Goal: Task Accomplishment & Management: Use online tool/utility

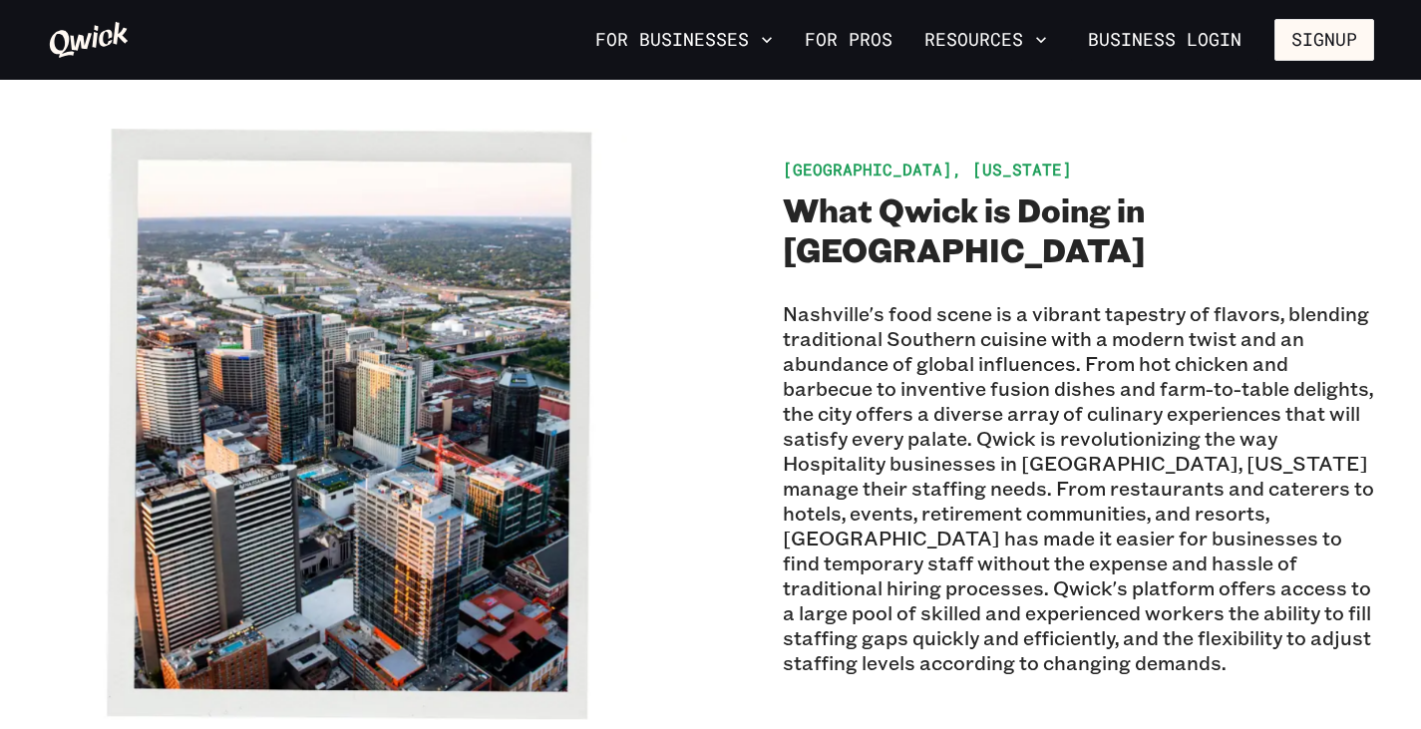
scroll to position [399, 0]
click at [846, 36] on link "For Pros" at bounding box center [849, 40] width 104 height 34
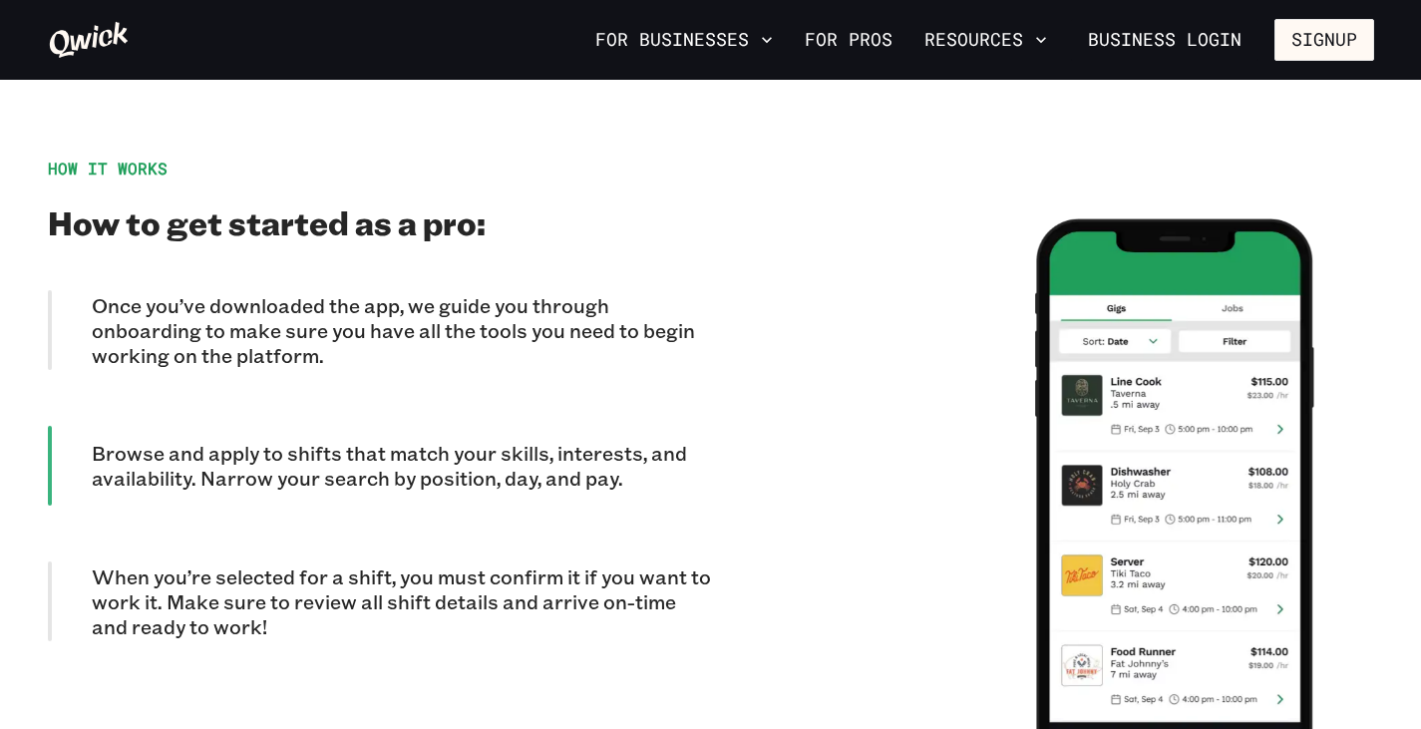
scroll to position [1914, 0]
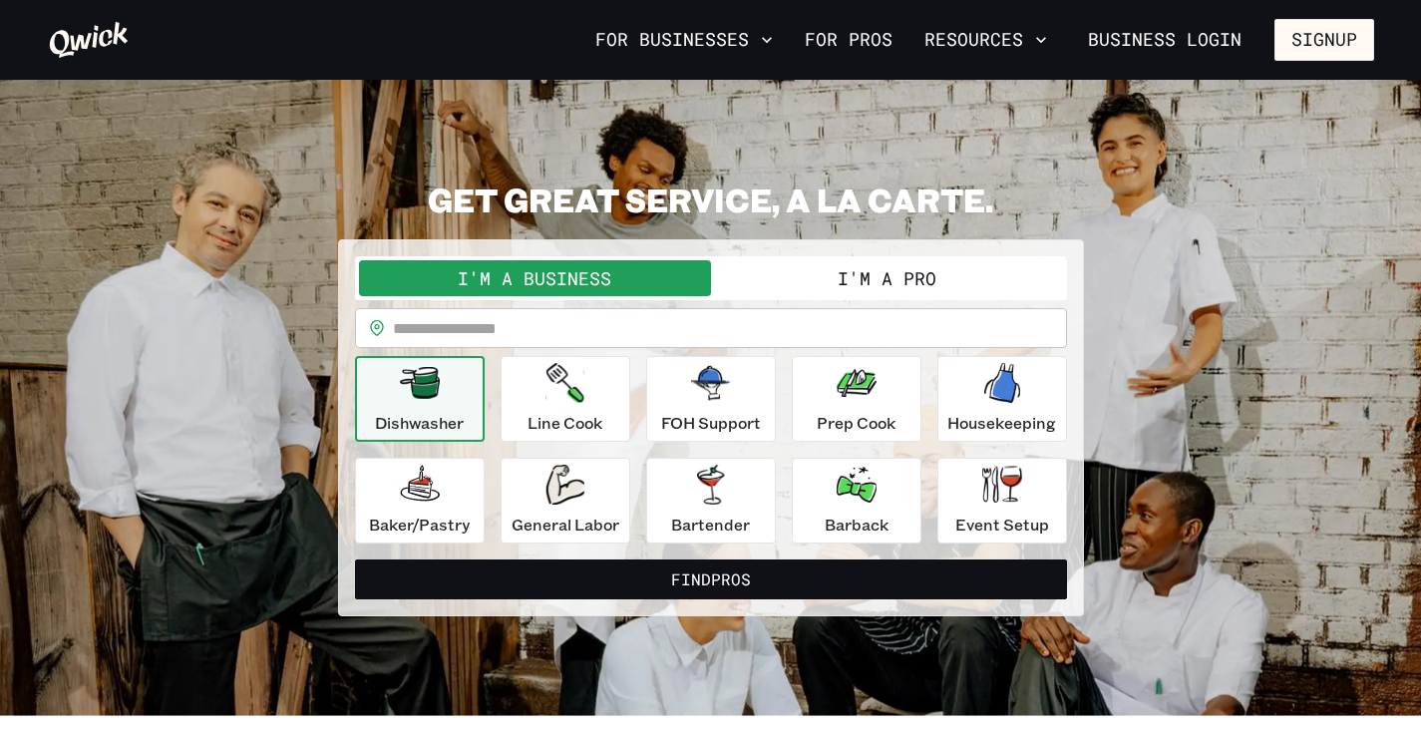
click at [494, 317] on input "text" at bounding box center [730, 328] width 674 height 40
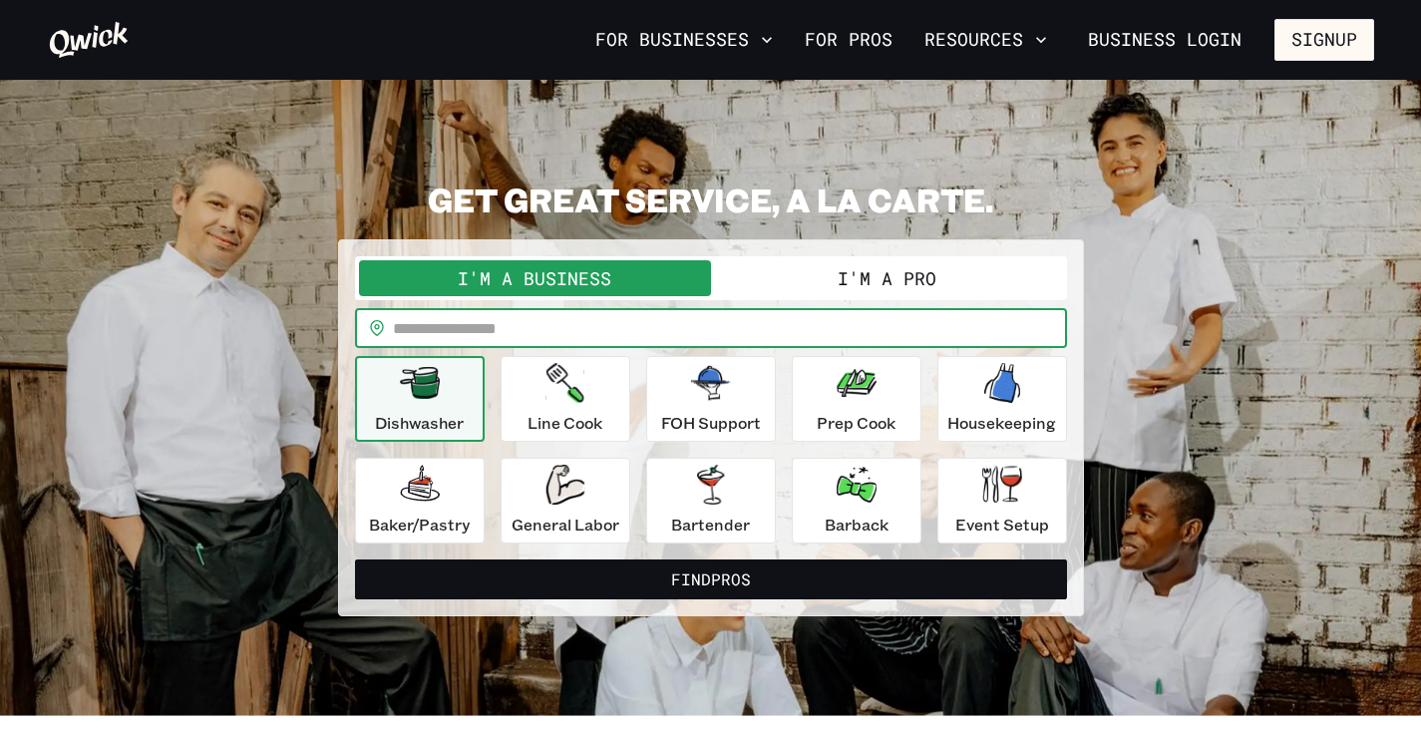
click at [866, 287] on button "I'm a Pro" at bounding box center [887, 278] width 352 height 36
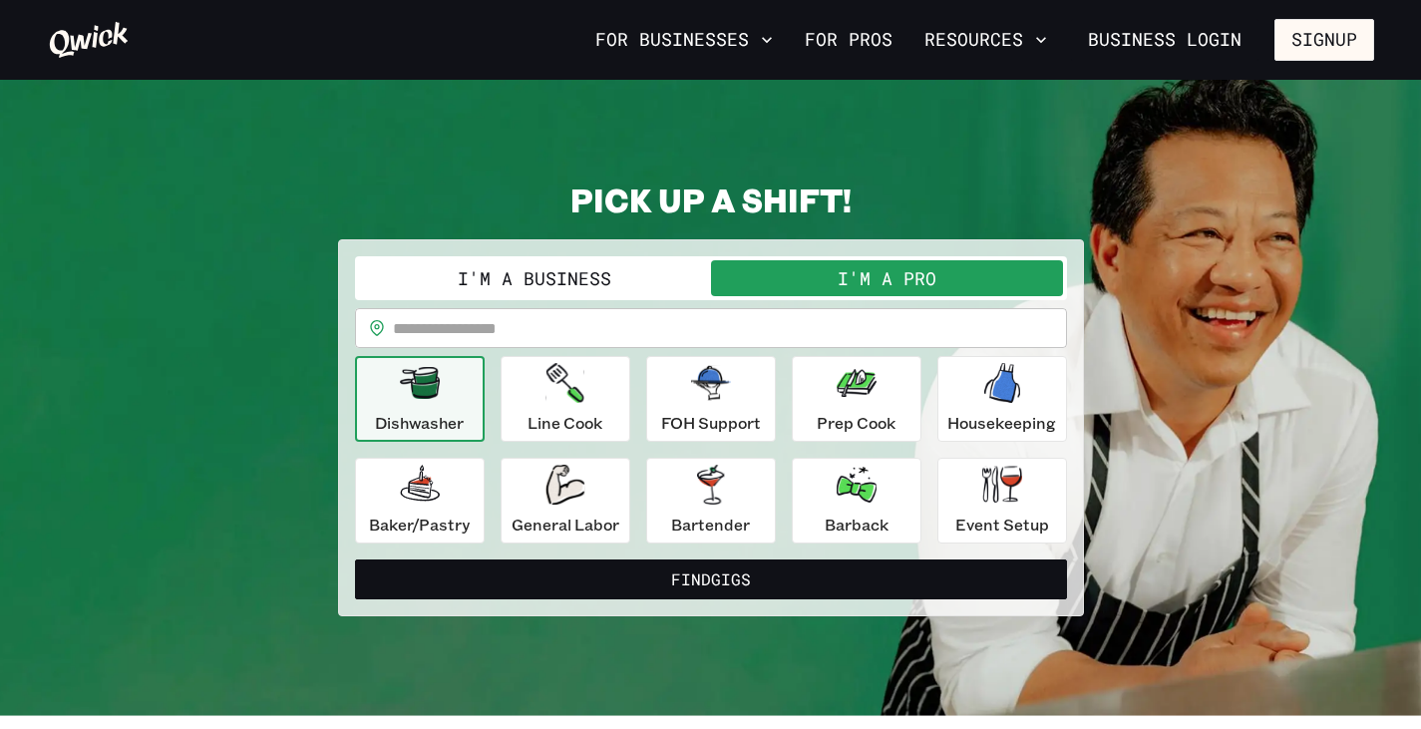
click at [695, 331] on input "text" at bounding box center [730, 328] width 674 height 40
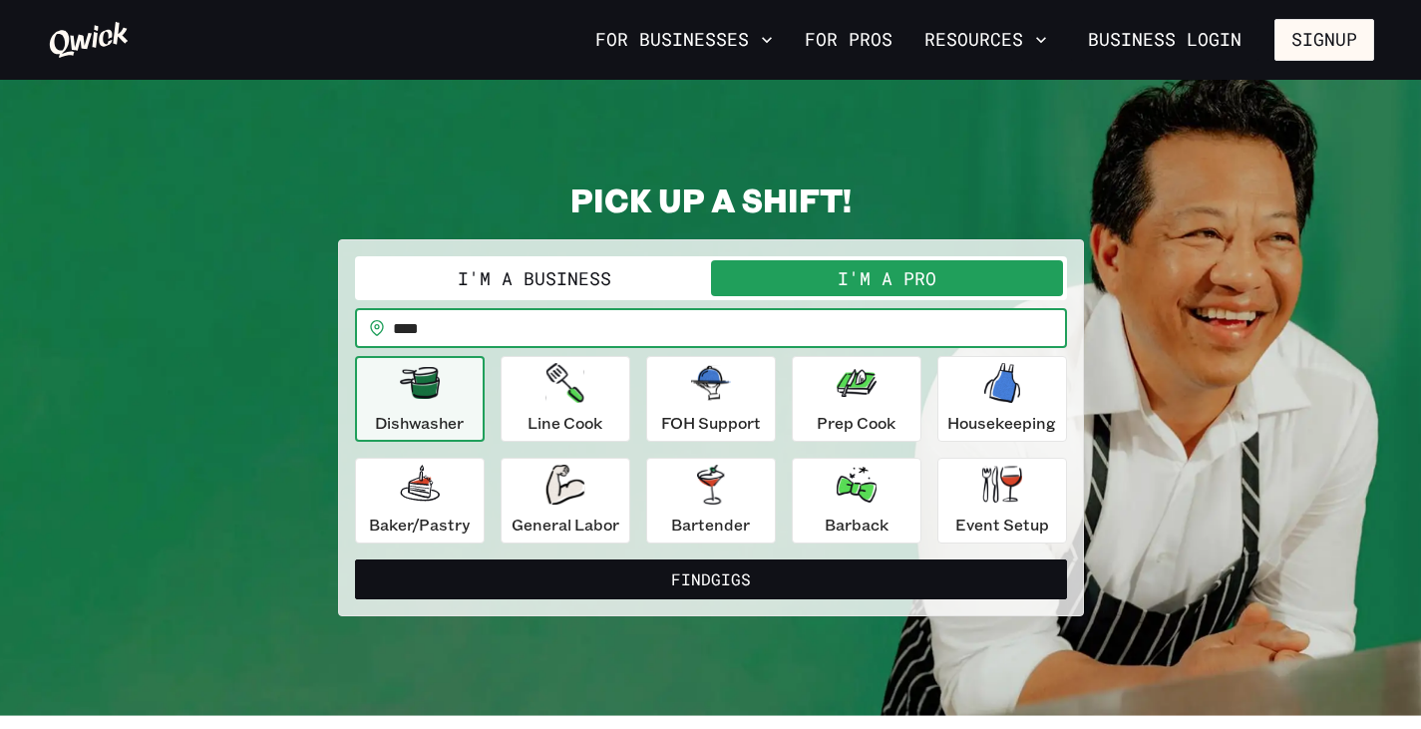
click at [355, 559] on button "Find Gigs" at bounding box center [711, 579] width 712 height 40
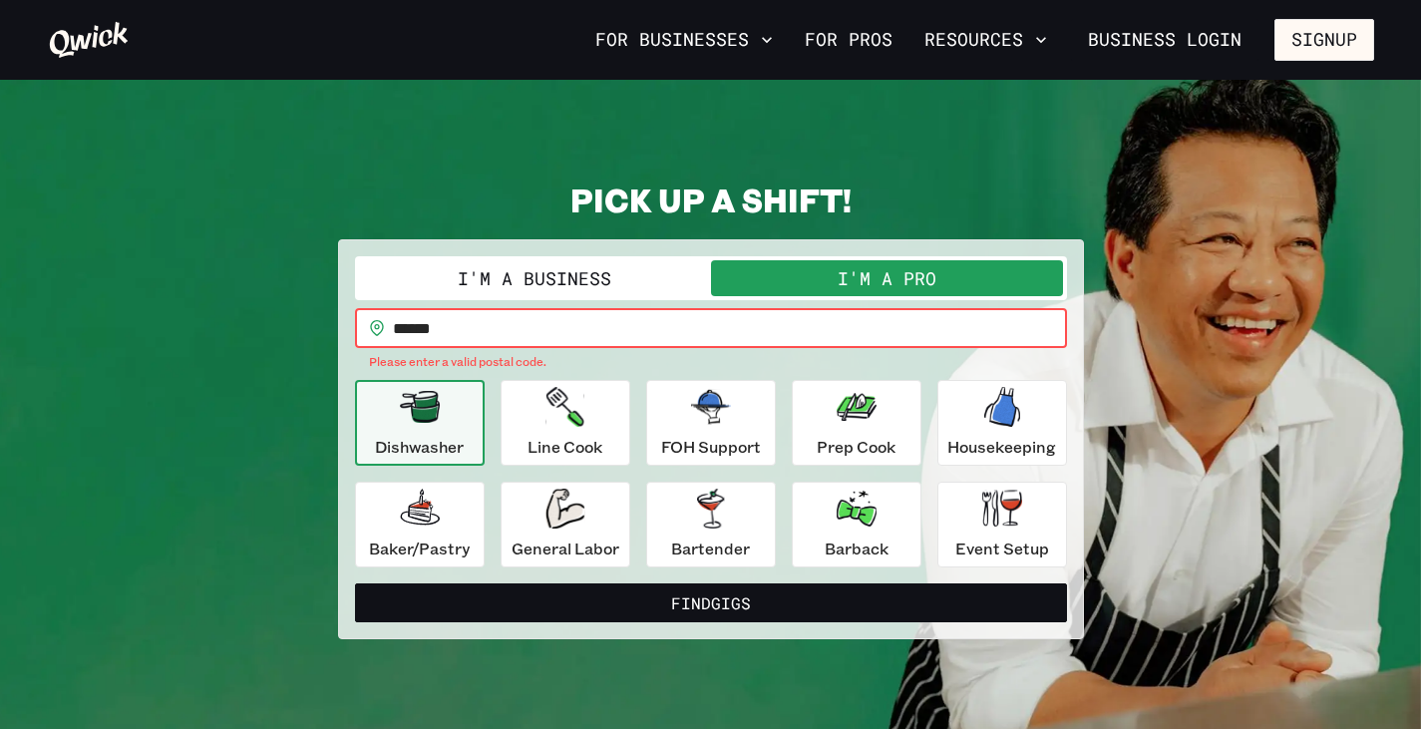
drag, startPoint x: 637, startPoint y: 331, endPoint x: 291, endPoint y: 324, distance: 346.0
click at [292, 324] on div "**********" at bounding box center [711, 409] width 1326 height 460
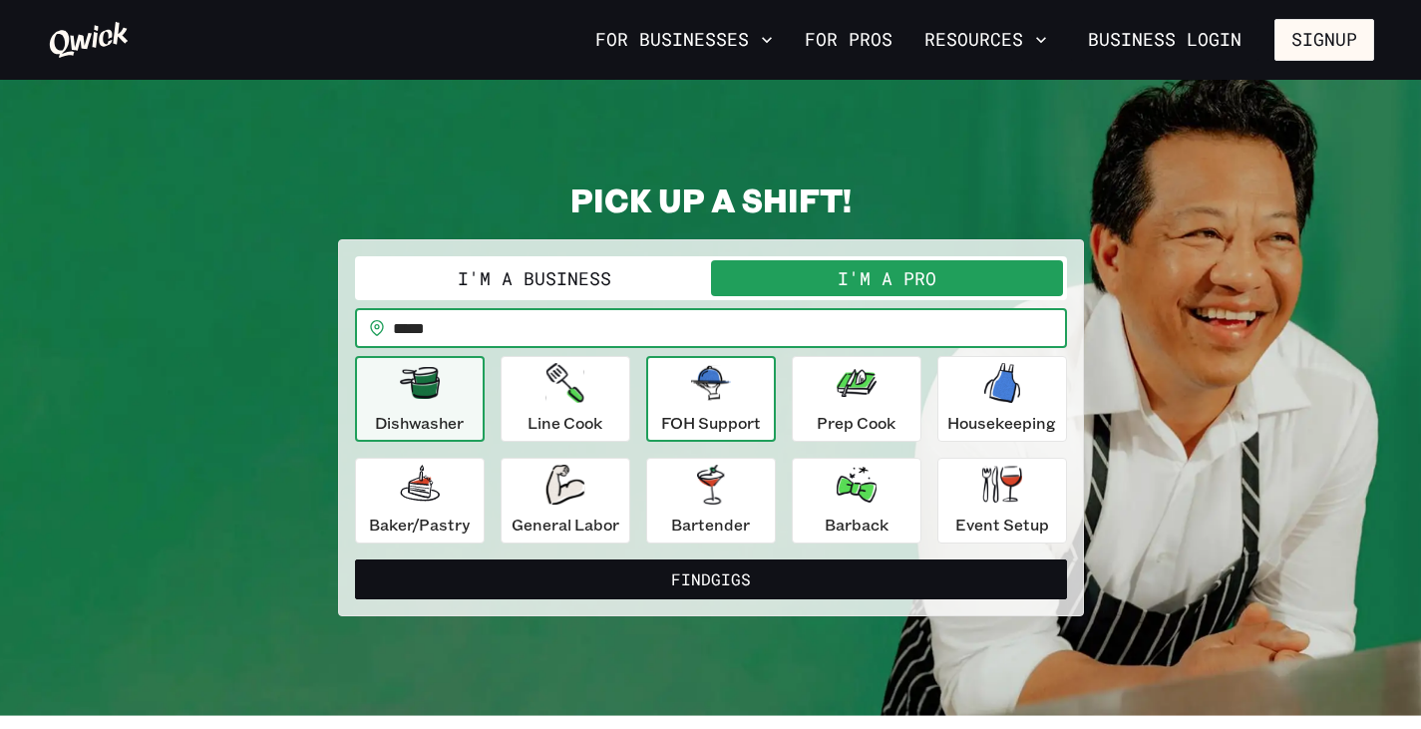
type input "*****"
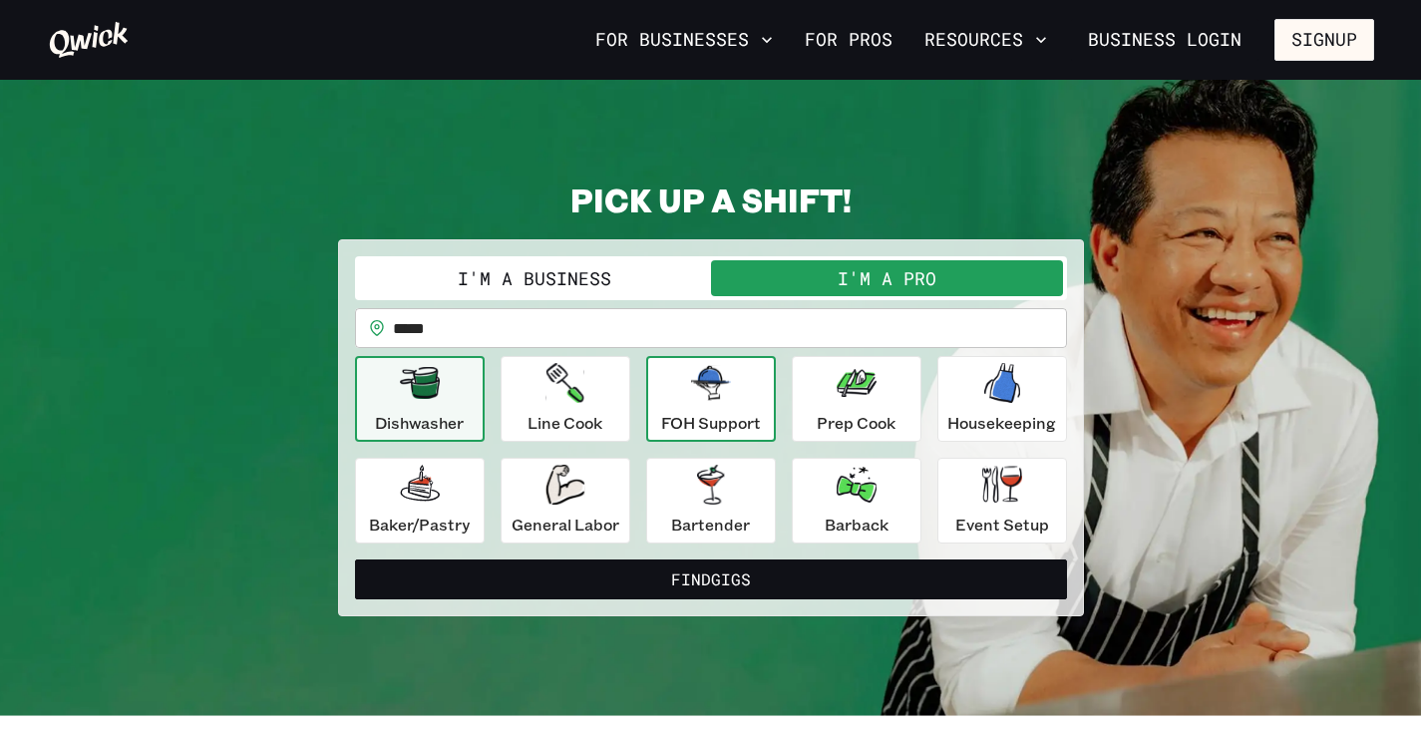
click at [729, 391] on icon "button" at bounding box center [711, 383] width 40 height 34
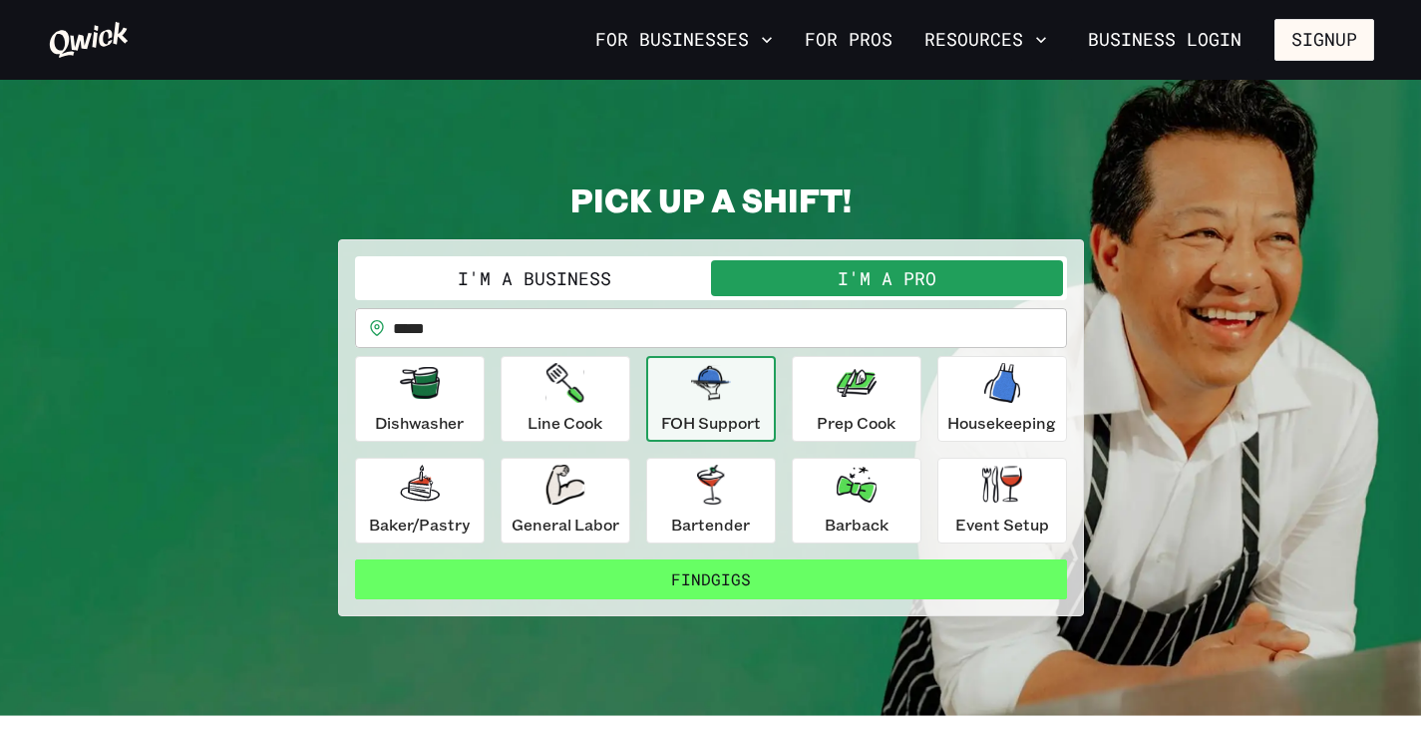
click at [709, 584] on button "Find Gigs" at bounding box center [711, 579] width 712 height 40
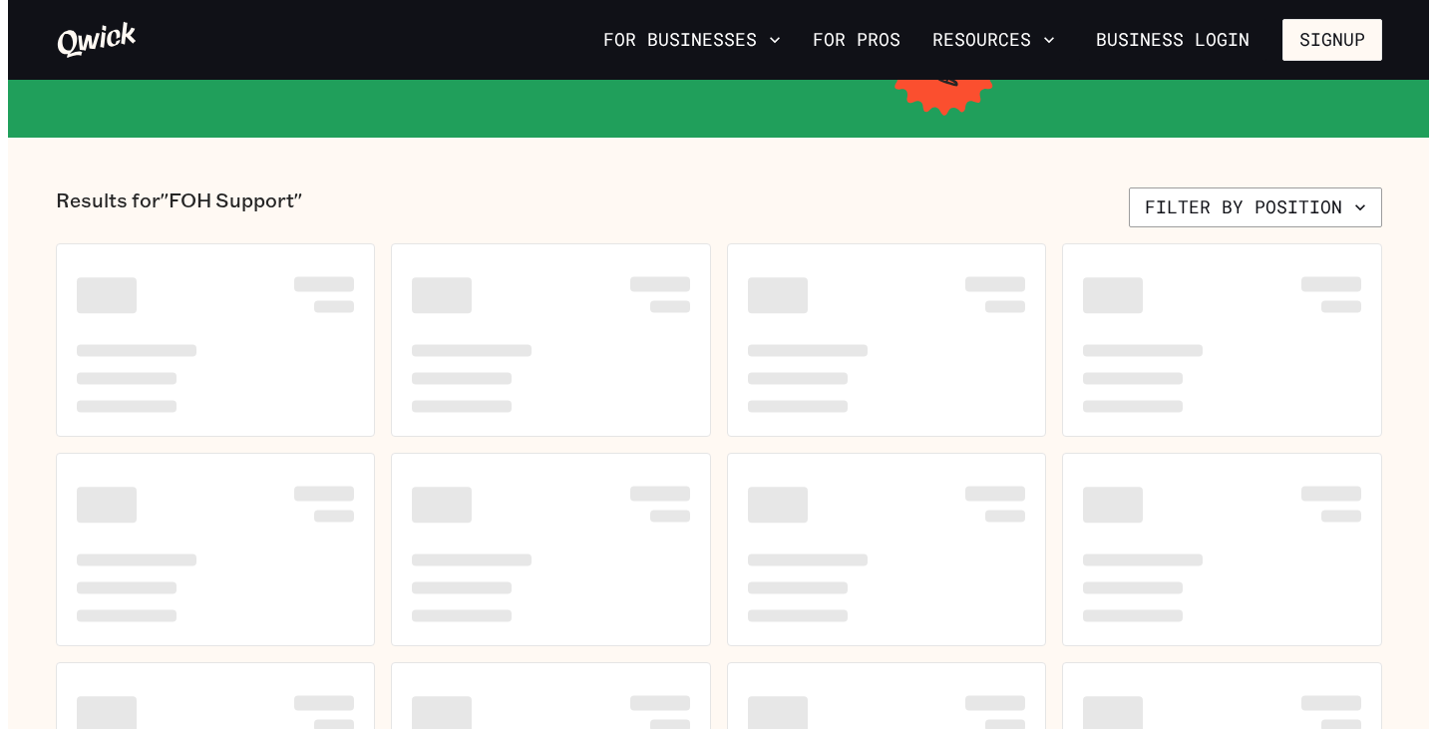
scroll to position [399, 0]
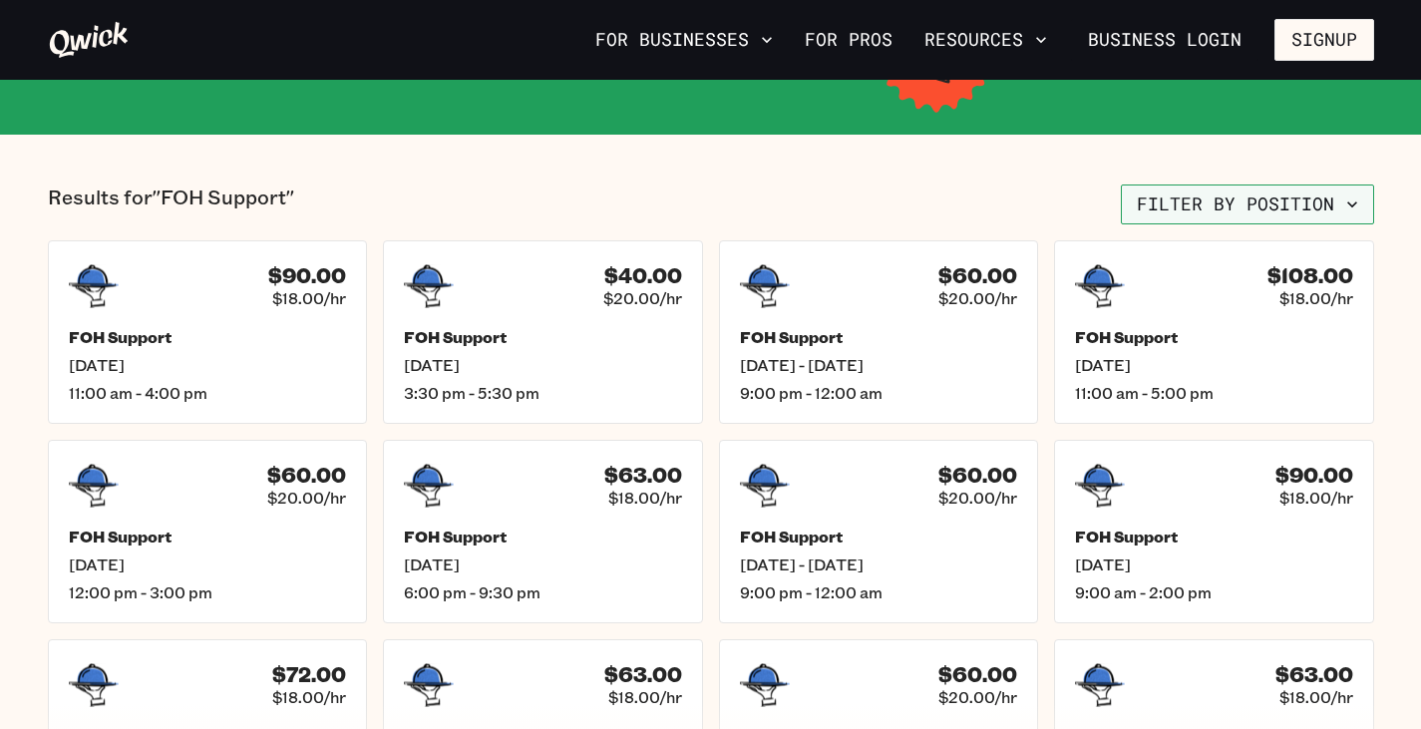
click at [1162, 215] on button "Filter by position" at bounding box center [1247, 204] width 253 height 40
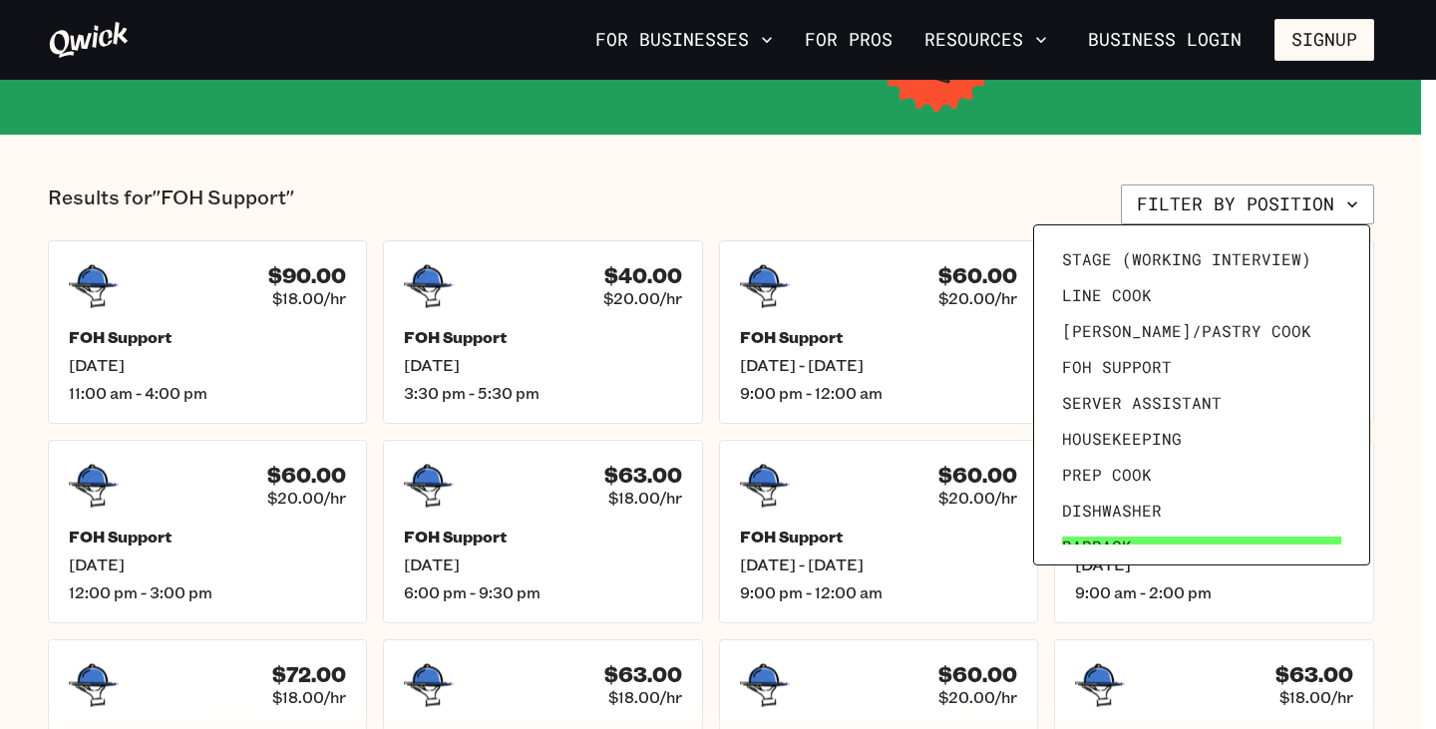
scroll to position [0, 0]
